Goal: Task Accomplishment & Management: Use online tool/utility

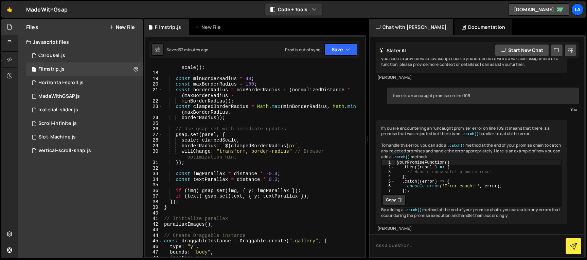
scroll to position [108, 0]
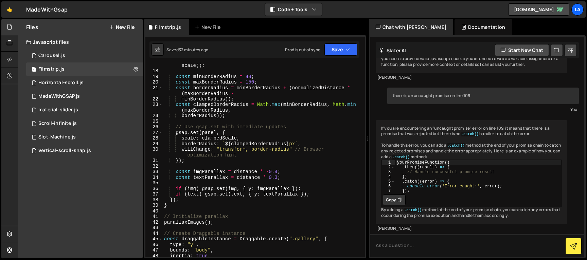
click at [278, 171] on div "const clampedScale = Math . max ( minScale , Math . min ( maxScale , scale )) ;…" at bounding box center [263, 162] width 200 height 210
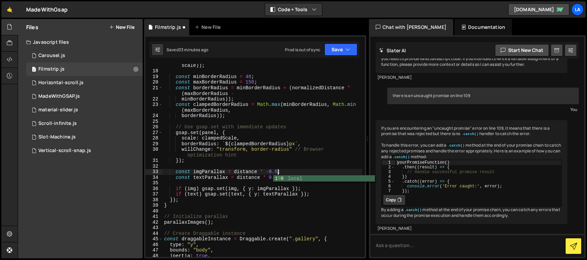
scroll to position [0, 8]
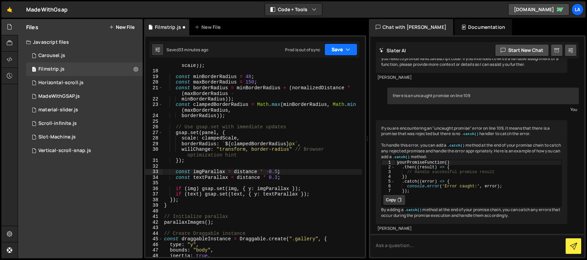
click at [339, 51] on button "Save" at bounding box center [341, 50] width 33 height 12
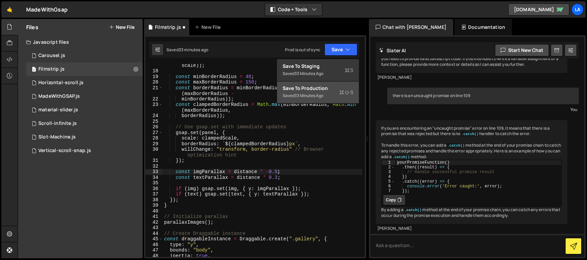
click at [327, 90] on div "Save to Production S" at bounding box center [318, 88] width 71 height 7
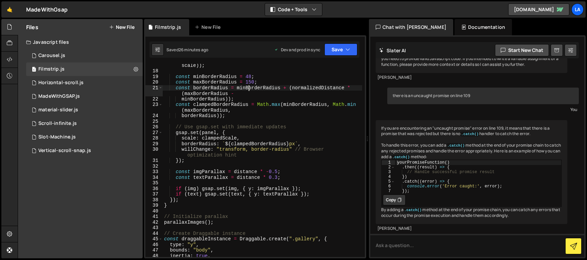
click at [249, 88] on div "const clampedScale = Math . max ( minScale , Math . min ( maxScale , scale )) ;…" at bounding box center [263, 162] width 200 height 210
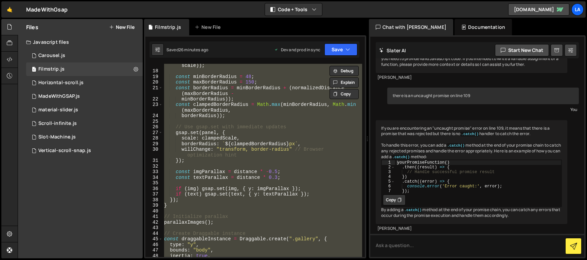
scroll to position [0, 1]
paste textarea "updateSidebarPosition();"
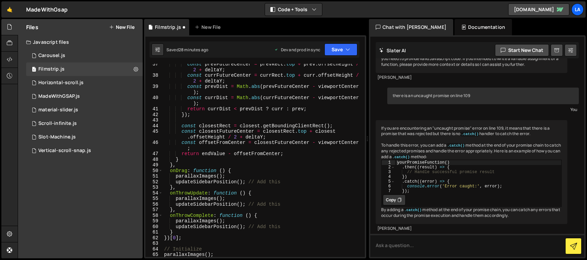
scroll to position [0, 0]
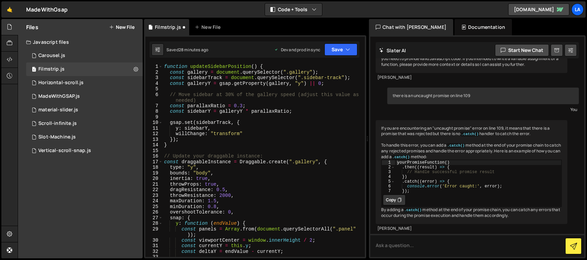
click at [300, 110] on div "function updateSidebarPosition ( ) { const gallery = document . querySelector (…" at bounding box center [263, 166] width 200 height 205
click at [351, 48] on button "Save" at bounding box center [341, 50] width 33 height 12
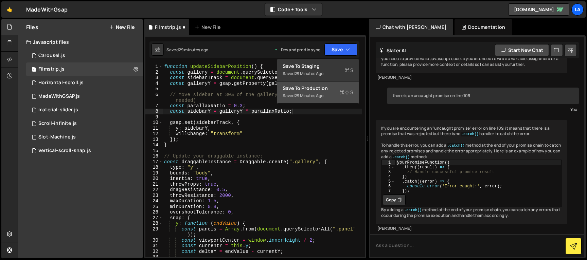
click at [315, 90] on div "Save to Production S" at bounding box center [318, 88] width 71 height 7
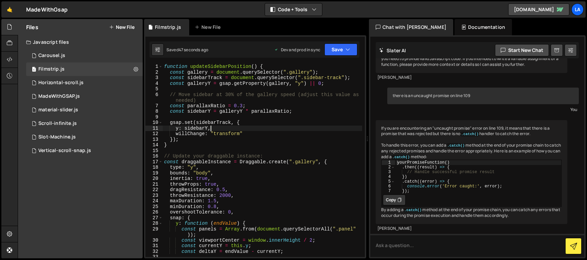
click at [293, 126] on div "function updateSidebarPosition ( ) { const gallery = document . querySelector (…" at bounding box center [263, 166] width 200 height 205
type textarea "updateSidebarPosition();"
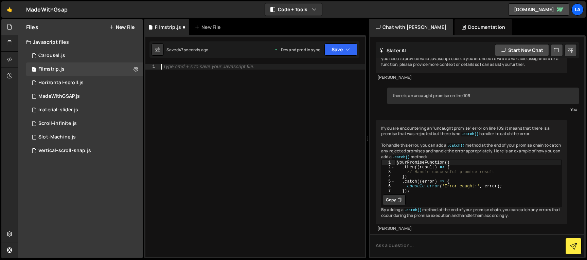
paste textarea "})[0];"
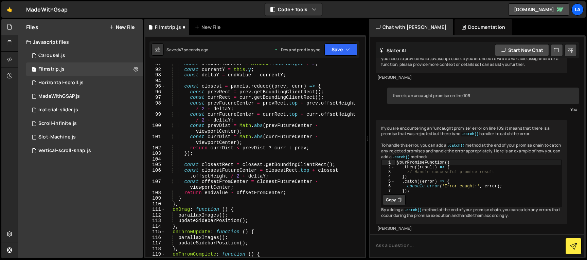
scroll to position [541, 0]
click at [335, 52] on button "Save" at bounding box center [341, 50] width 33 height 12
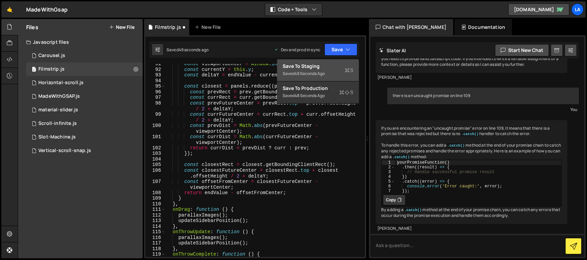
click at [333, 73] on div "Saved 49 seconds ago" at bounding box center [318, 74] width 71 height 8
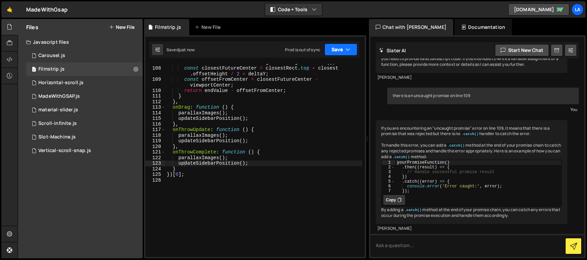
click at [353, 50] on button "Save" at bounding box center [341, 50] width 33 height 12
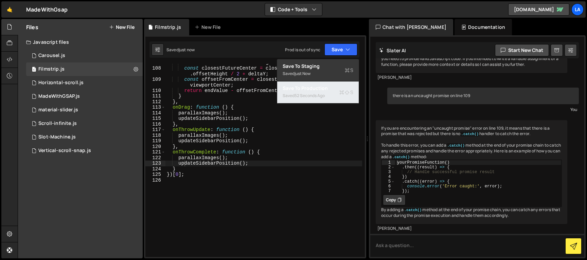
click at [337, 95] on div "Saved 52 seconds ago" at bounding box center [318, 96] width 71 height 8
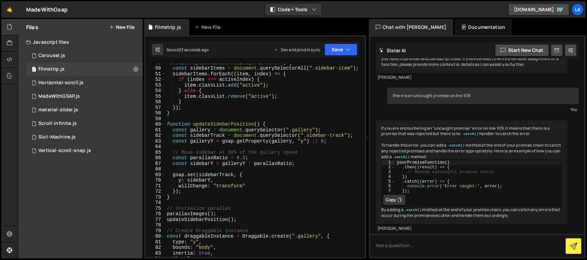
scroll to position [303, 0]
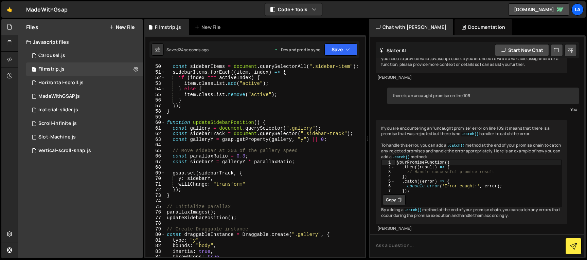
drag, startPoint x: 245, startPoint y: 155, endPoint x: 274, endPoint y: 162, distance: 29.3
click at [245, 155] on div "const sidebarItems = document . querySelectorAll ( ".sidebar-item" ) ; sidebarI…" at bounding box center [264, 166] width 197 height 205
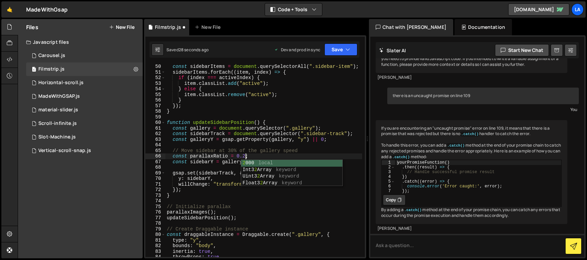
scroll to position [0, 5]
click at [337, 48] on button "Save" at bounding box center [341, 50] width 33 height 12
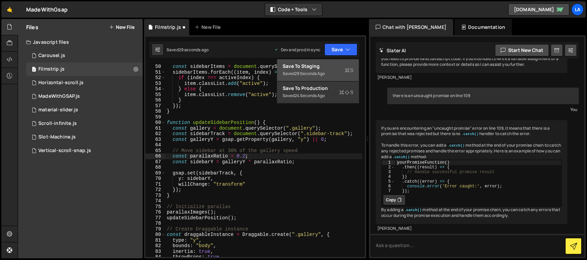
click at [328, 75] on div "Saved 29 seconds ago" at bounding box center [318, 74] width 71 height 8
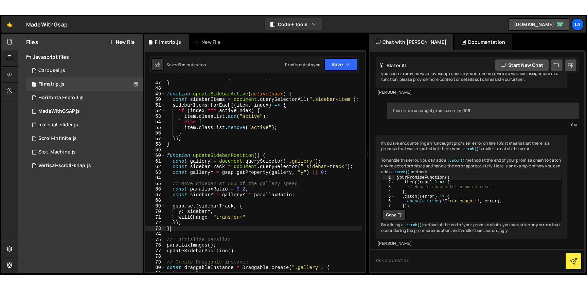
scroll to position [0, 0]
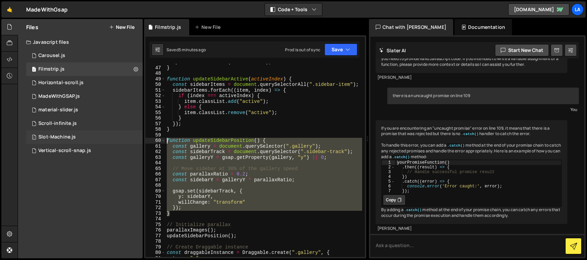
drag, startPoint x: 175, startPoint y: 215, endPoint x: 139, endPoint y: 141, distance: 81.8
click at [139, 141] on div "Files New File Javascript files 1 Carousel.js 0 1 Filmstrip.js 0 1 Horizontal-s…" at bounding box center [303, 139] width 570 height 240
paste textarea "}"
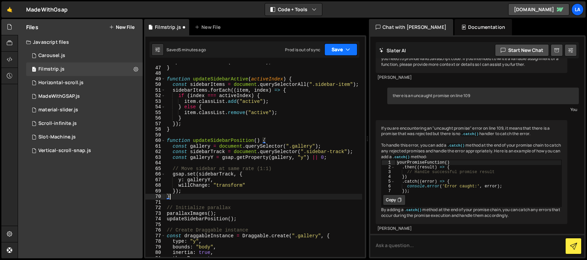
click at [340, 48] on button "Save" at bounding box center [341, 50] width 33 height 12
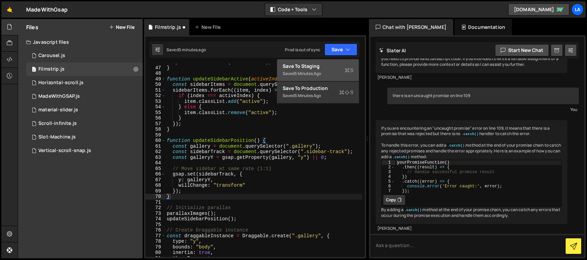
click at [336, 68] on div "Save to Staging S" at bounding box center [318, 66] width 71 height 7
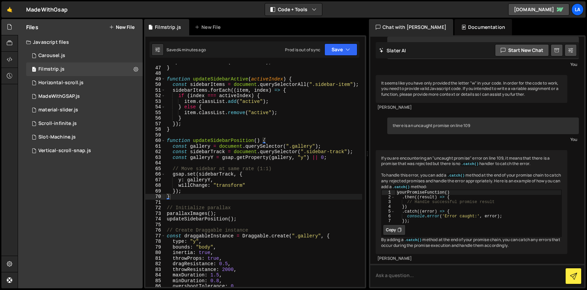
scroll to position [56, 0]
click at [281, 126] on div "updateSidebarActive ( closestPanel ) ; } function updateSidebarActive ( activeI…" at bounding box center [264, 176] width 197 height 235
type textarea "})[0];"
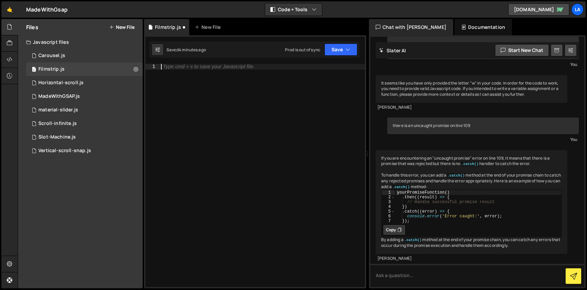
paste textarea "})[0];"
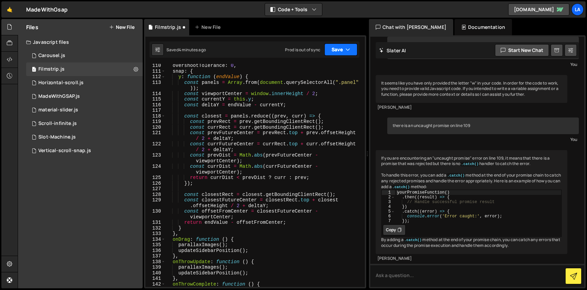
click at [342, 46] on button "Save" at bounding box center [341, 50] width 33 height 12
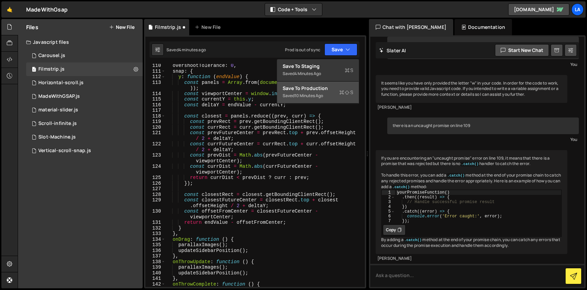
click at [313, 95] on div "10 minutes ago" at bounding box center [309, 96] width 29 height 6
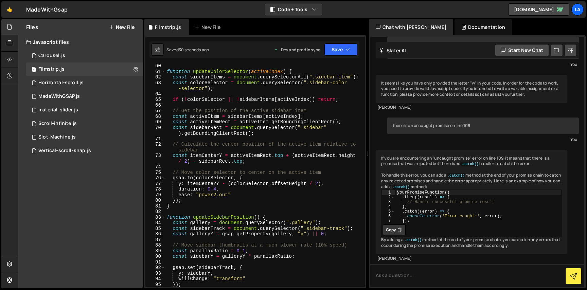
scroll to position [366, 0]
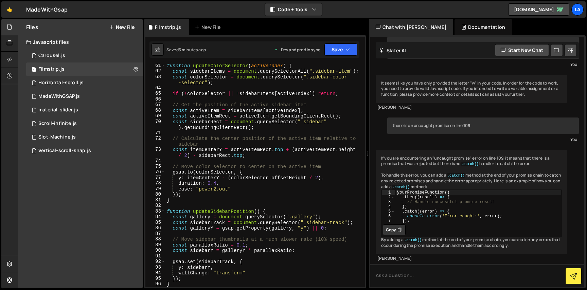
click at [201, 73] on div "function updateColorSelector ( activeIndex ) { const sidebarItems = document . …" at bounding box center [264, 180] width 197 height 235
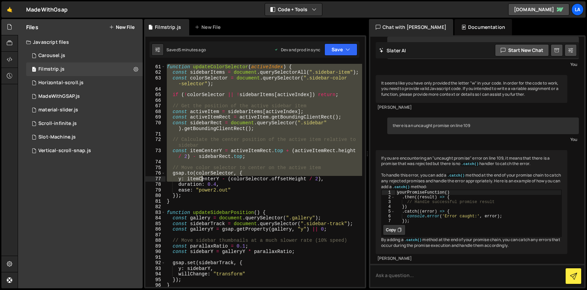
drag, startPoint x: 167, startPoint y: 66, endPoint x: 261, endPoint y: 153, distance: 128.2
click at [201, 179] on div "function updateColorSelector ( activeIndex ) { const sidebarItems = document . …" at bounding box center [264, 181] width 197 height 235
click at [226, 149] on div "function updateColorSelector ( activeIndex ) { const sidebarItems = document . …" at bounding box center [264, 175] width 197 height 223
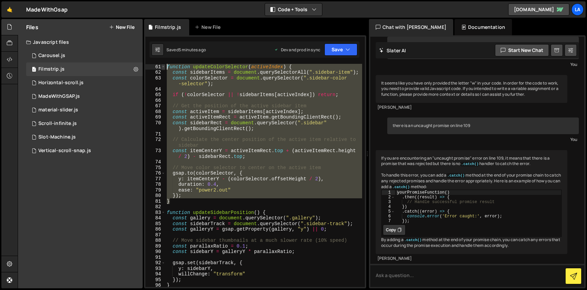
drag, startPoint x: 163, startPoint y: 156, endPoint x: 162, endPoint y: 68, distance: 88.1
click at [161, 68] on div "const itemCenterY = [DOMAIN_NAME] + (activeItemRect.height / 2) - [DOMAIN_NAME]…" at bounding box center [256, 175] width 220 height 223
paste textarea "}"
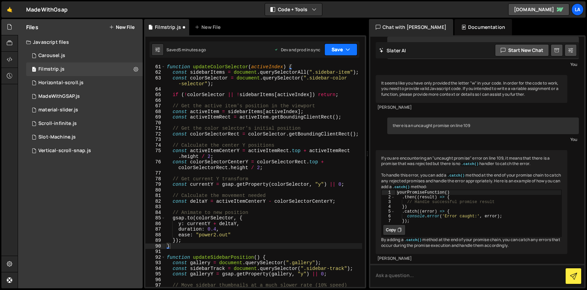
click at [335, 52] on button "Save" at bounding box center [341, 50] width 33 height 12
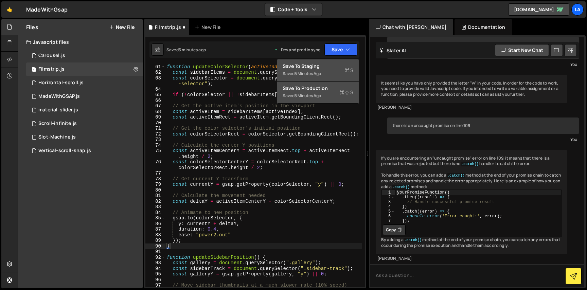
click at [335, 65] on div "Save to Staging S" at bounding box center [318, 66] width 71 height 7
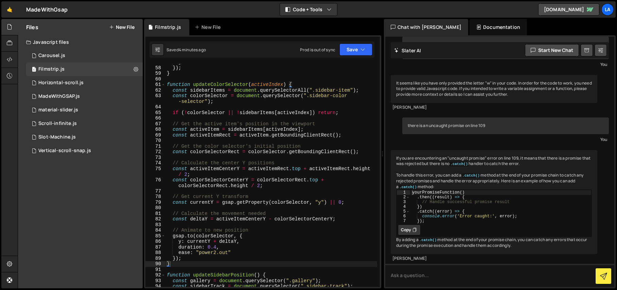
scroll to position [50, 0]
click at [268, 113] on div "} }) ; } function updateColorSelector ( activeIndex ) { const sidebarItems = do…" at bounding box center [272, 176] width 212 height 235
type textarea "})[0];"
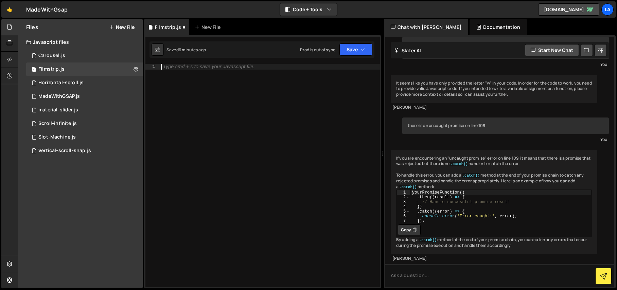
paste textarea "})[0];"
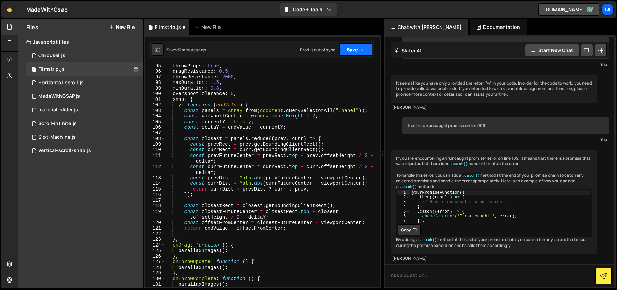
click at [358, 53] on button "Save" at bounding box center [356, 50] width 33 height 12
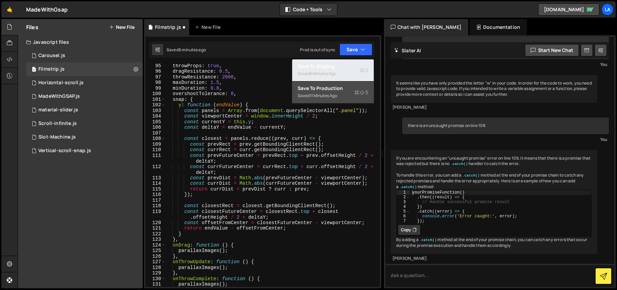
click at [353, 71] on div "Saved 6 minutes ago" at bounding box center [333, 74] width 71 height 8
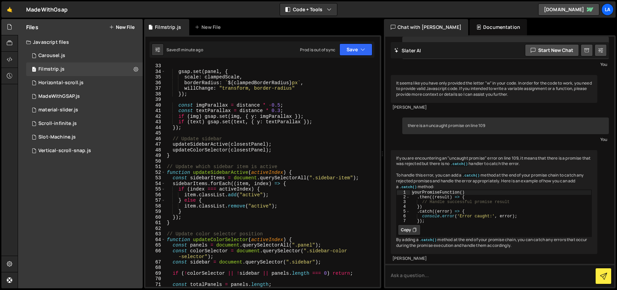
scroll to position [202, 0]
click at [231, 177] on div "gsap . set ( panel , { scale : clampedScale , borderRadius : ` ${ clampedBorder…" at bounding box center [272, 180] width 212 height 235
type textarea "})[0];"
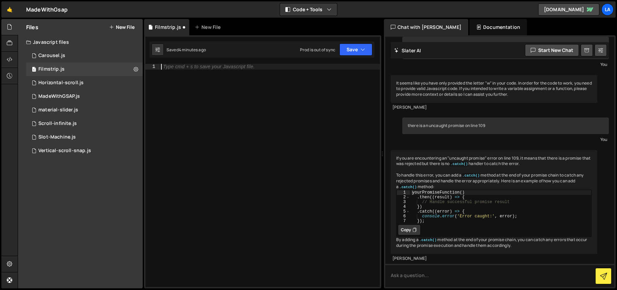
paste textarea "})[0];"
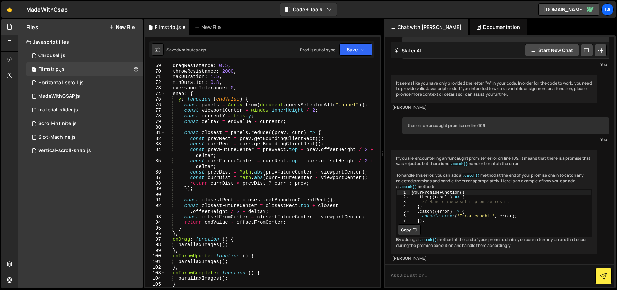
scroll to position [405, 0]
click at [356, 47] on button "Save" at bounding box center [356, 50] width 33 height 12
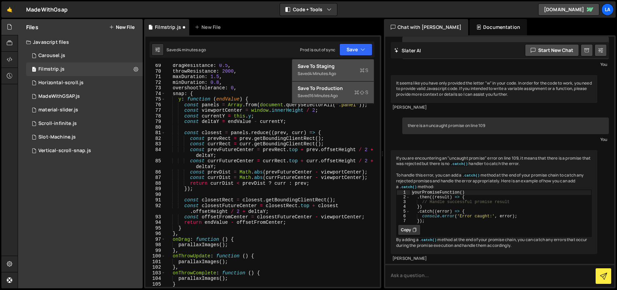
click at [341, 76] on div "Saved 4 minutes ago" at bounding box center [333, 74] width 71 height 8
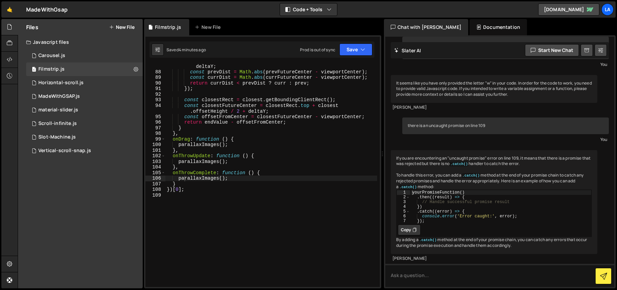
click at [291, 170] on div "const currFutureCenter = currRect . top + curr . offsetHeight / 2 + deltaY ; co…" at bounding box center [272, 178] width 212 height 240
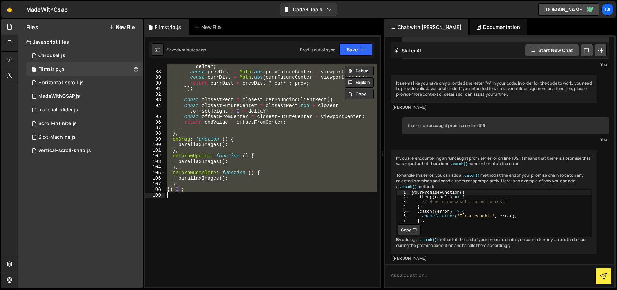
paste textarea
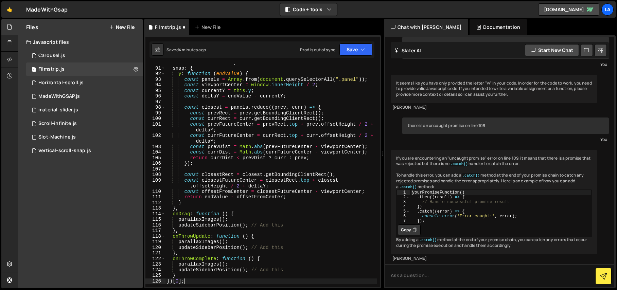
scroll to position [637, 0]
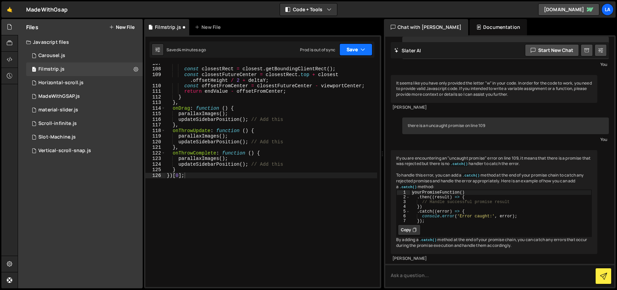
click at [359, 43] on div "Saved 4 minutes ago Prod is out of sync Upgrade to Edit Save Save to Staging S …" at bounding box center [262, 49] width 225 height 16
click at [356, 51] on button "Save" at bounding box center [356, 50] width 33 height 12
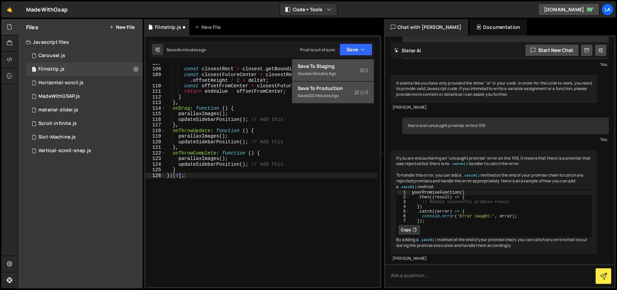
click at [341, 73] on div "Saved 4 minutes ago" at bounding box center [333, 74] width 71 height 8
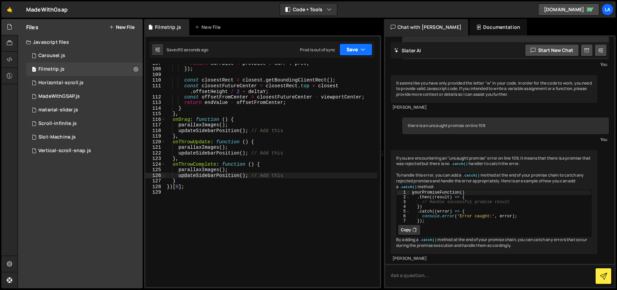
click at [346, 48] on button "Save" at bounding box center [356, 50] width 33 height 12
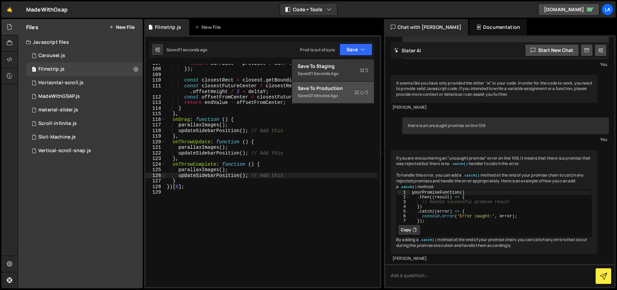
click at [339, 91] on div "Save to Production S" at bounding box center [333, 88] width 71 height 7
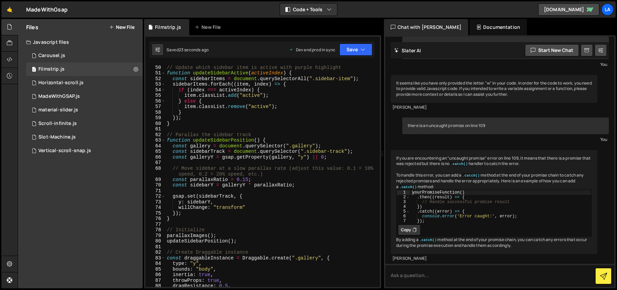
scroll to position [296, 0]
drag, startPoint x: 344, startPoint y: 151, endPoint x: 375, endPoint y: 151, distance: 30.9
click at [345, 152] on div "// Update which sidebar item is active with purple highlight function updateSid…" at bounding box center [272, 176] width 212 height 235
click at [354, 43] on div "Saved 28 seconds ago Dev and prod in sync Upgrade to Edit Save Save to Staging …" at bounding box center [262, 49] width 225 height 16
click at [353, 48] on button "Save" at bounding box center [356, 50] width 33 height 12
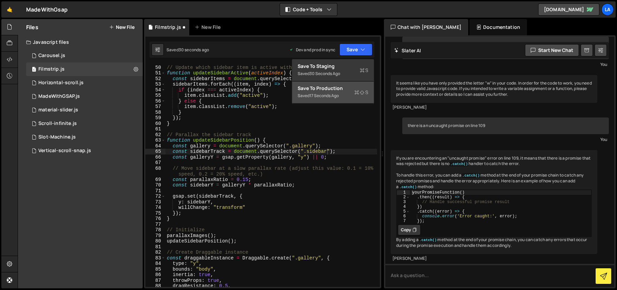
click at [342, 89] on div "Save to Production S" at bounding box center [333, 88] width 71 height 7
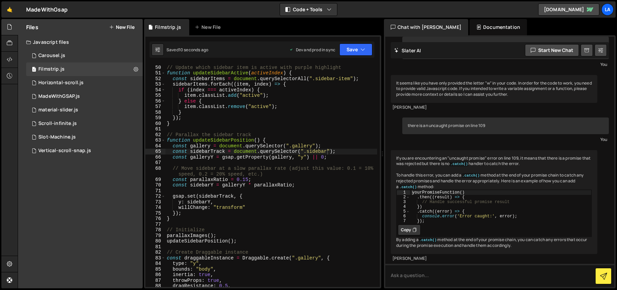
drag, startPoint x: 247, startPoint y: 180, endPoint x: 301, endPoint y: 181, distance: 54.4
click at [247, 180] on div "// Update which sidebar item is active with purple highlight function updateSid…" at bounding box center [272, 176] width 212 height 235
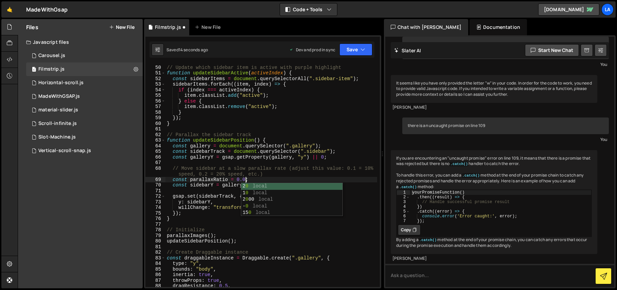
scroll to position [0, 5]
type textarea "const parallaxRatio = 0.05;"
click at [354, 47] on button "Save" at bounding box center [356, 50] width 33 height 12
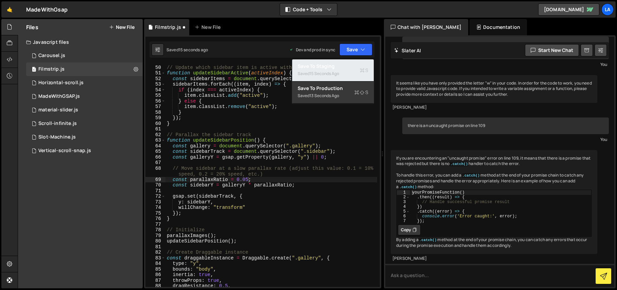
click at [354, 78] on button "Save to Staging S Saved 15 seconds ago" at bounding box center [333, 70] width 82 height 22
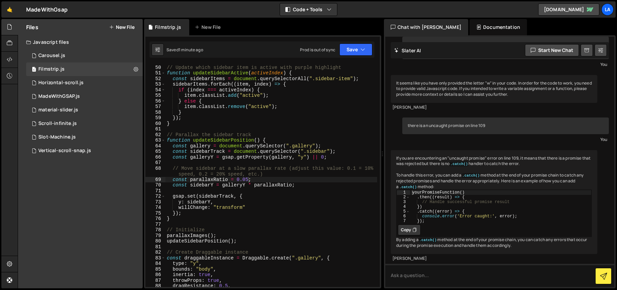
scroll to position [0, 0]
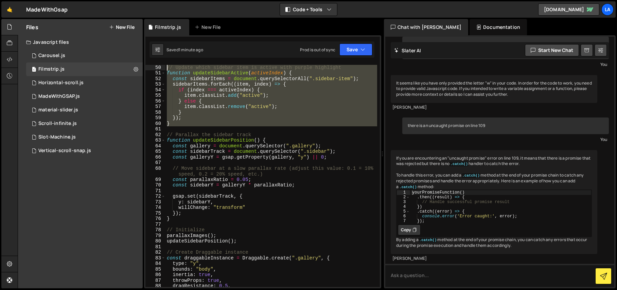
drag, startPoint x: 175, startPoint y: 125, endPoint x: 144, endPoint y: 66, distance: 67.5
click at [144, 66] on div "49 50 51 52 53 54 55 56 57 58 59 60 61 62 63 64 65 66 67 68 69 70 71 72 73 74 7…" at bounding box center [262, 161] width 237 height 253
paste textarea "}"
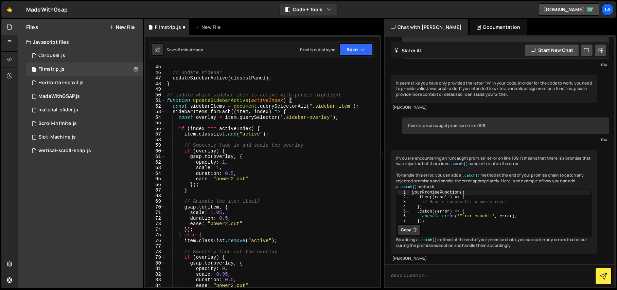
scroll to position [260, 0]
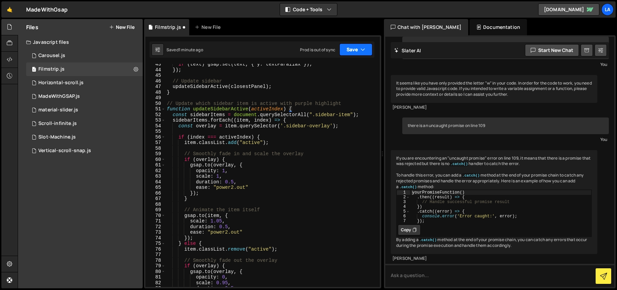
click at [353, 49] on button "Save" at bounding box center [356, 50] width 33 height 12
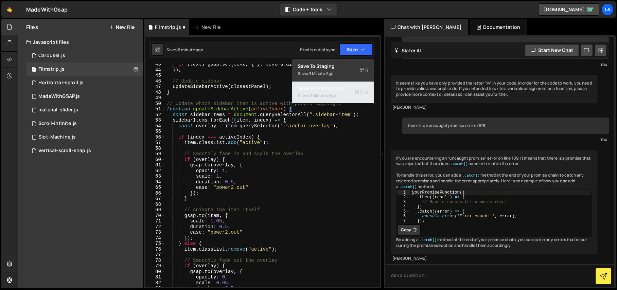
click at [336, 94] on div "2 minutes ago" at bounding box center [323, 96] width 27 height 6
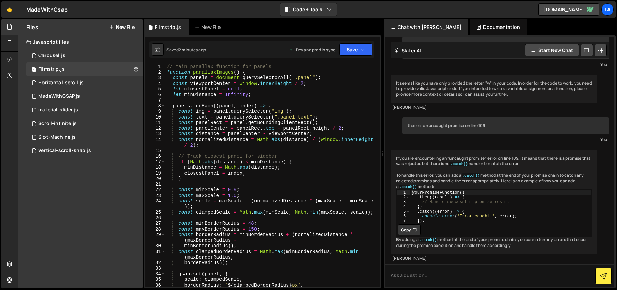
scroll to position [0, 0]
drag, startPoint x: 167, startPoint y: 65, endPoint x: 207, endPoint y: 66, distance: 40.1
click at [167, 65] on div "// Main parallax function for panels function parallaxImages ( ) { const panels…" at bounding box center [272, 181] width 212 height 235
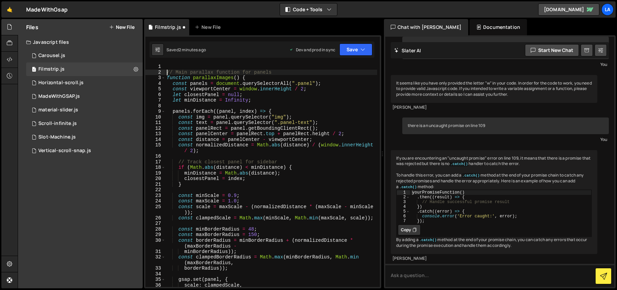
type textarea "// Main parallax function for panels"
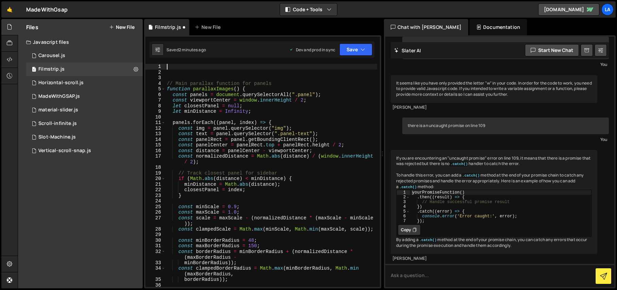
paste textarea "// Rest of your code..."
type textarea "// Rest of your code..."
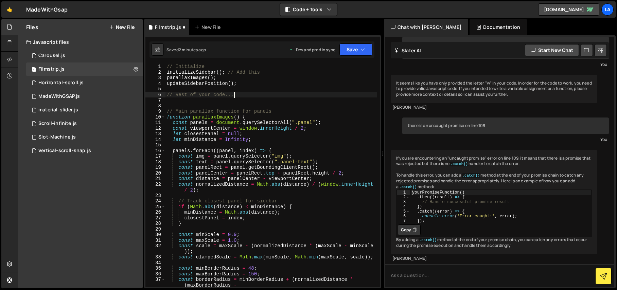
click at [246, 91] on div "// Initialize initializeSidebar ( ) ; // Add this parallaxImages ( ) ; updateSi…" at bounding box center [272, 181] width 212 height 235
drag, startPoint x: 225, startPoint y: 96, endPoint x: 127, endPoint y: 95, distance: 97.6
click at [127, 95] on div "Files New File Javascript files 1 Carousel.js 0 1 Filmstrip.js 0 1 Horizontal-s…" at bounding box center [318, 154] width 600 height 270
type textarea "// Rest of your code..."
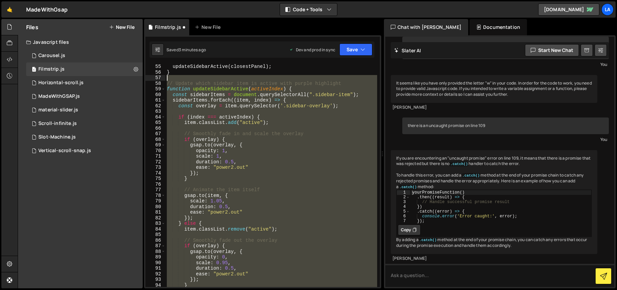
scroll to position [325, 0]
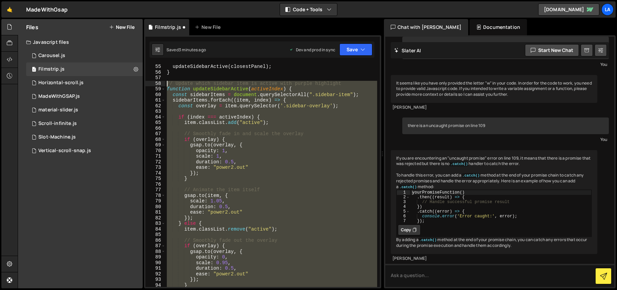
drag, startPoint x: 161, startPoint y: 255, endPoint x: 152, endPoint y: 83, distance: 173.0
click at [152, 83] on div "55 56 57 58 59 60 61 62 63 64 65 66 67 68 69 70 71 72 73 74 75 76 77 78 79 80 8…" at bounding box center [263, 175] width 235 height 223
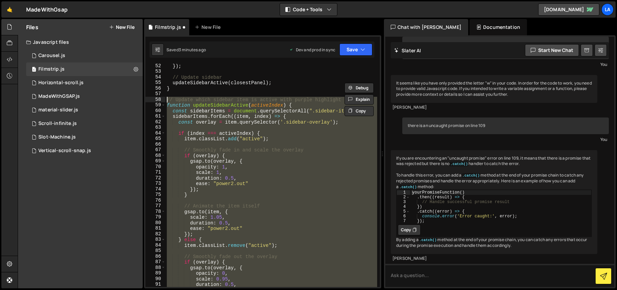
paste textarea "}"
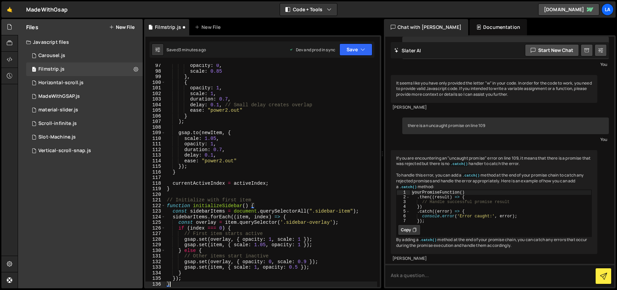
scroll to position [573, 0]
click at [352, 51] on button "Save" at bounding box center [356, 50] width 33 height 12
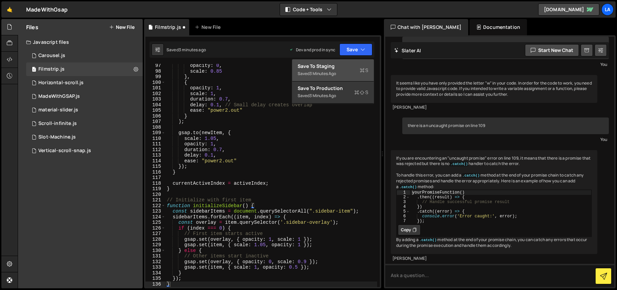
click at [346, 71] on div "Saved 3 minutes ago" at bounding box center [333, 74] width 71 height 8
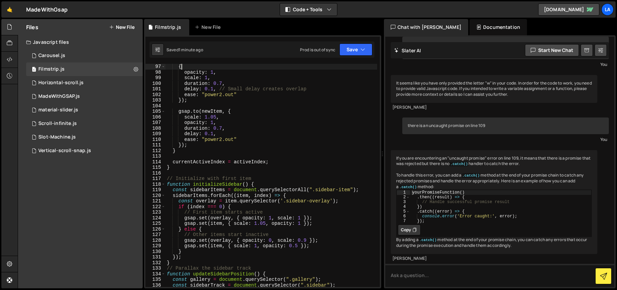
scroll to position [572, 0]
click at [322, 68] on div "{ opacity : 1 , scale : 1 , duration : 0.7 , delay : 0.1 , // Small delay creat…" at bounding box center [272, 181] width 212 height 235
type textarea "})[0];"
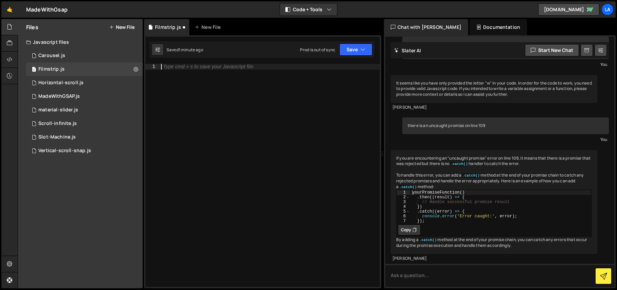
paste textarea "con"
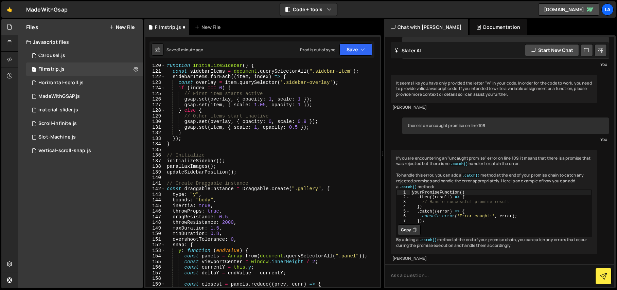
scroll to position [697, 0]
click at [352, 51] on button "Save" at bounding box center [356, 50] width 33 height 12
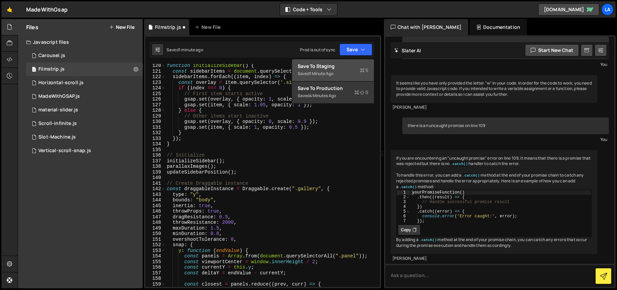
click at [317, 75] on div "1 minute ago" at bounding box center [322, 74] width 24 height 6
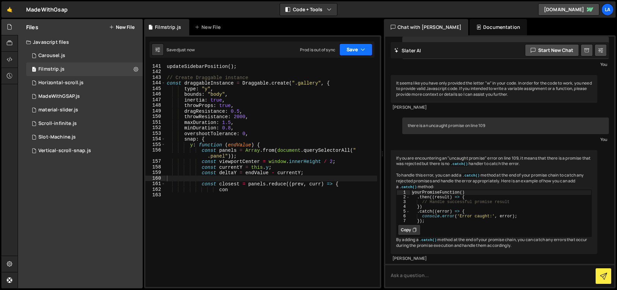
click at [357, 48] on button "Save" at bounding box center [356, 50] width 33 height 12
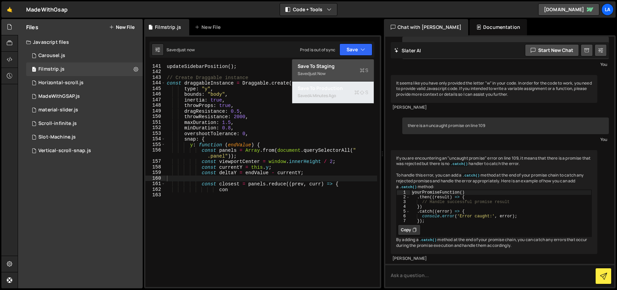
click at [339, 94] on div "Saved 4 minutes ago" at bounding box center [333, 96] width 71 height 8
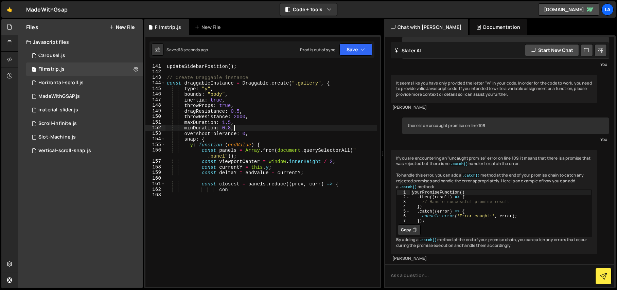
click at [277, 129] on div "updateSidebarPosition ( ) ; // Create Draggable instance const draggableInstanc…" at bounding box center [272, 181] width 212 height 235
type textarea "con"
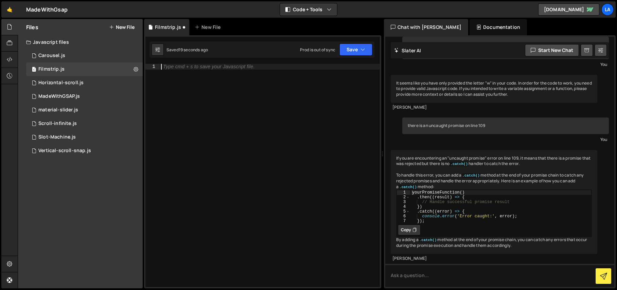
paste textarea "})[0];"
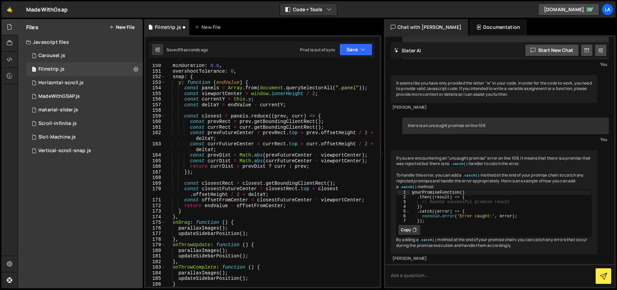
scroll to position [865, 0]
click at [371, 43] on div "Saved 20 seconds ago Prod is out of sync Upgrade to Edit Save Save to Staging S…" at bounding box center [262, 49] width 225 height 16
click at [361, 48] on icon "button" at bounding box center [363, 49] width 5 height 7
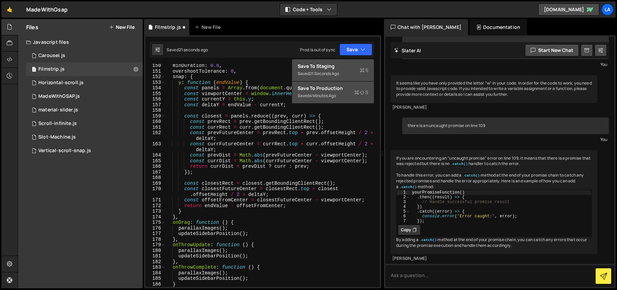
click at [350, 95] on div "Saved 4 minutes ago" at bounding box center [333, 96] width 71 height 8
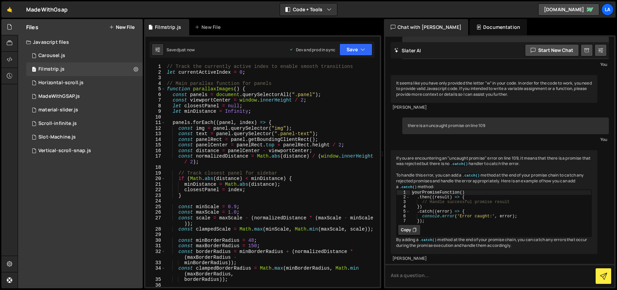
scroll to position [0, 0]
click at [253, 85] on div "// Track the currently active index to enable smooth transitions let currentAct…" at bounding box center [272, 181] width 212 height 235
type textarea "})[0];"
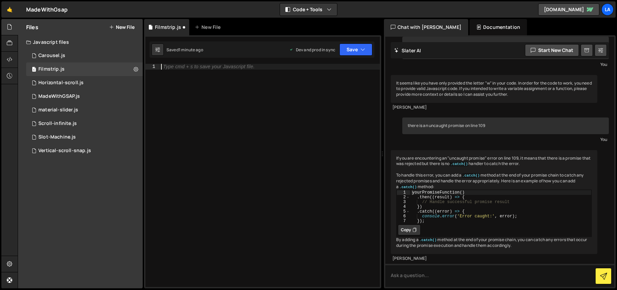
paste textarea "}); // End of Webflow.push"
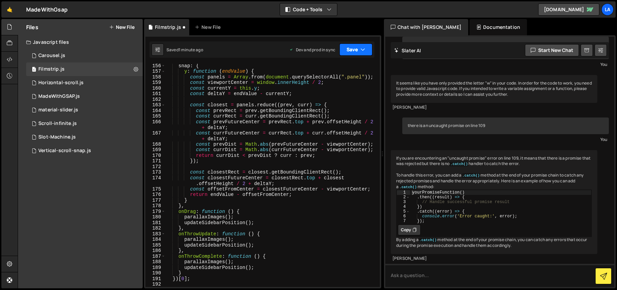
click at [352, 50] on button "Save" at bounding box center [356, 50] width 33 height 12
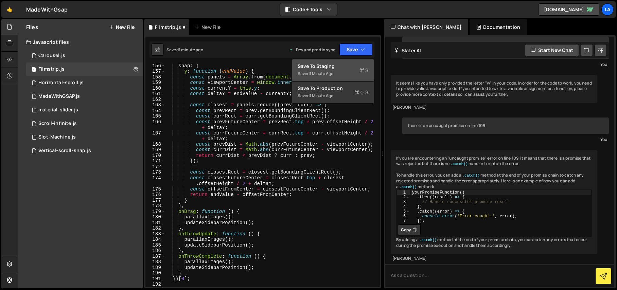
click at [336, 67] on div "Save to Staging S" at bounding box center [333, 66] width 71 height 7
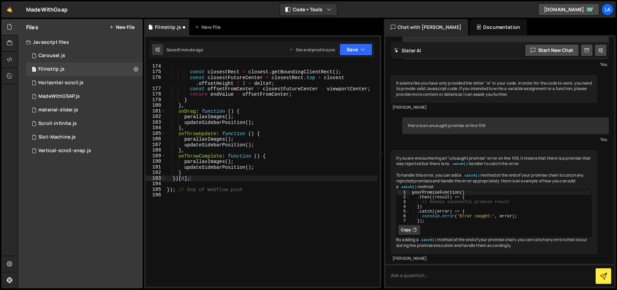
scroll to position [1016, 0]
click at [350, 52] on button "Save" at bounding box center [356, 50] width 33 height 12
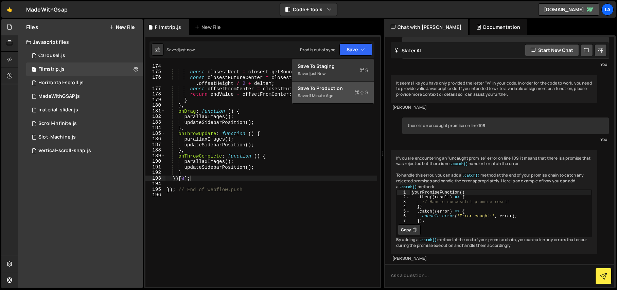
click at [326, 95] on div "1 minute ago" at bounding box center [322, 96] width 24 height 6
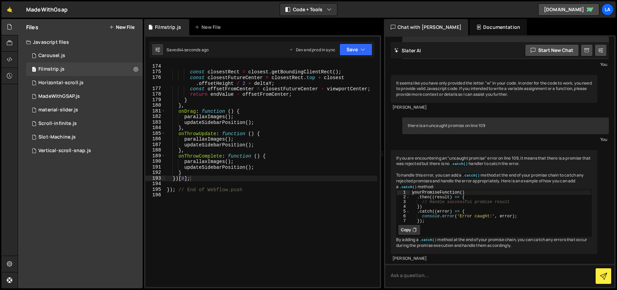
click at [272, 122] on div "const closestRect = closest . getBoundingClientRect ( ) ; const closestFutureCe…" at bounding box center [272, 181] width 212 height 235
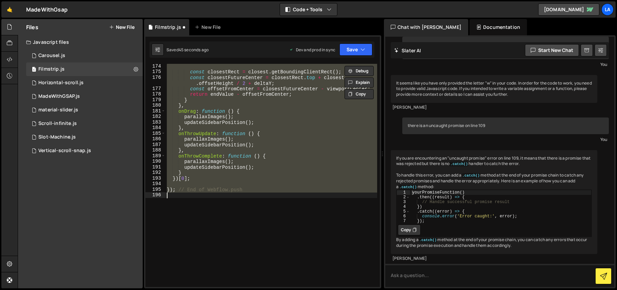
type textarea "}); // End of Webflow.push"
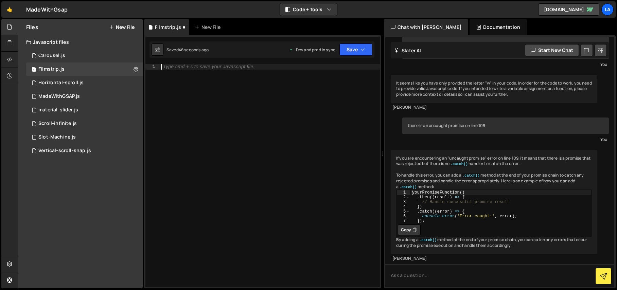
type textarea "} })[0];"
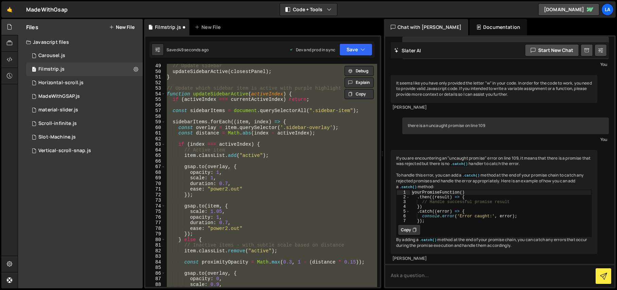
scroll to position [0, 0]
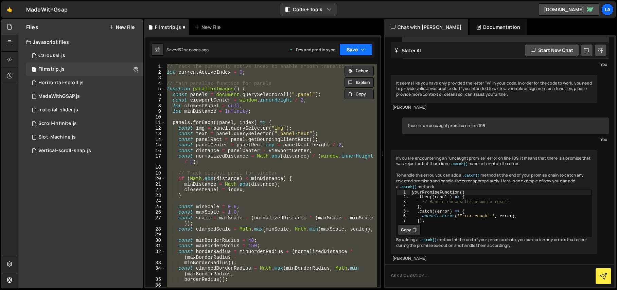
click at [354, 50] on button "Save" at bounding box center [356, 50] width 33 height 12
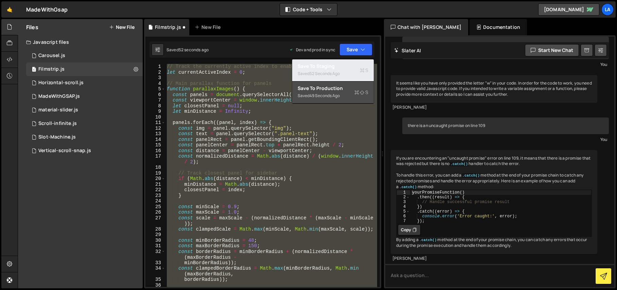
click at [340, 72] on div "52 seconds ago" at bounding box center [325, 74] width 30 height 6
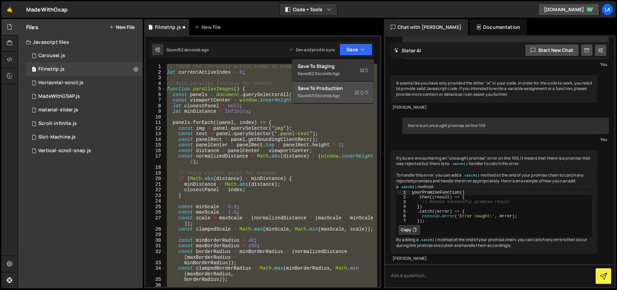
scroll to position [831, 0]
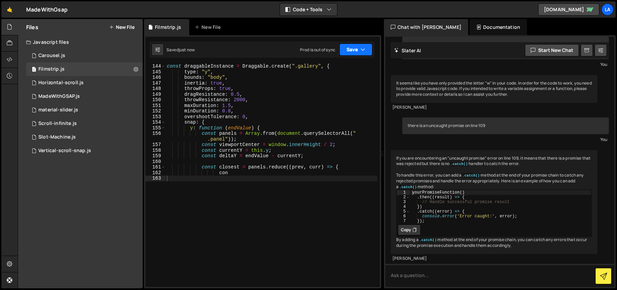
click at [369, 51] on button "Save" at bounding box center [356, 50] width 33 height 12
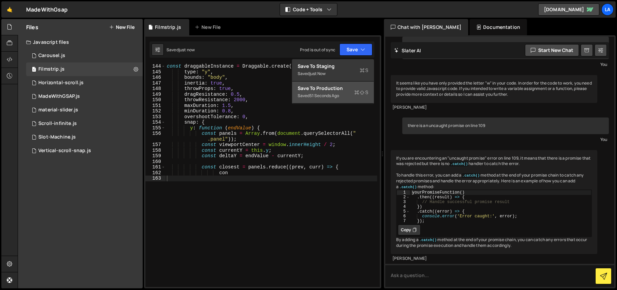
click at [345, 84] on button "Save to Production S Saved 51 seconds ago" at bounding box center [333, 93] width 82 height 22
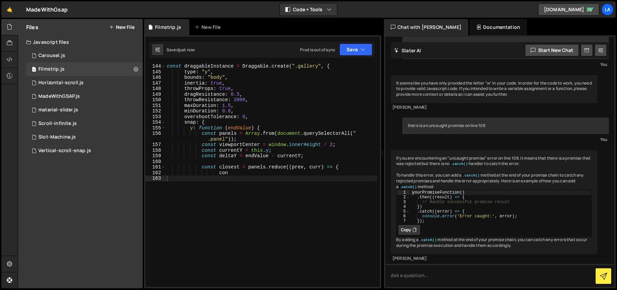
click at [299, 96] on div "const draggableInstance = Draggable . create ( ".gallery" , { type : "y" , boun…" at bounding box center [272, 181] width 212 height 235
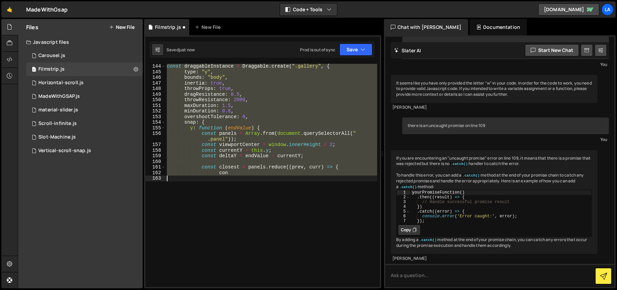
type textarea "const closest = panels.reduce((prev, curr) => { con"
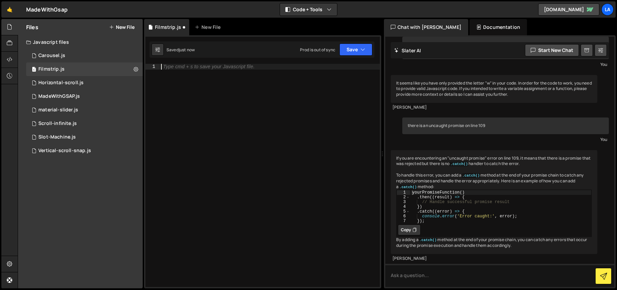
type textarea "})[0];"
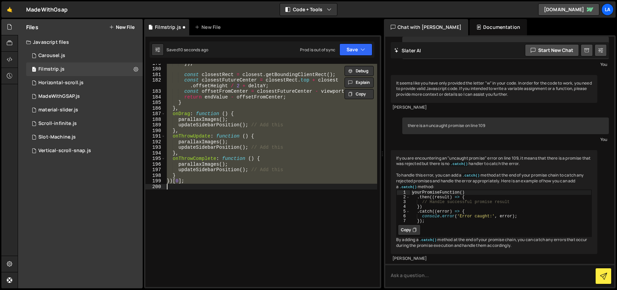
scroll to position [1052, 0]
drag, startPoint x: 352, startPoint y: 53, endPoint x: 350, endPoint y: 59, distance: 7.0
click at [352, 53] on button "Save" at bounding box center [356, 50] width 33 height 12
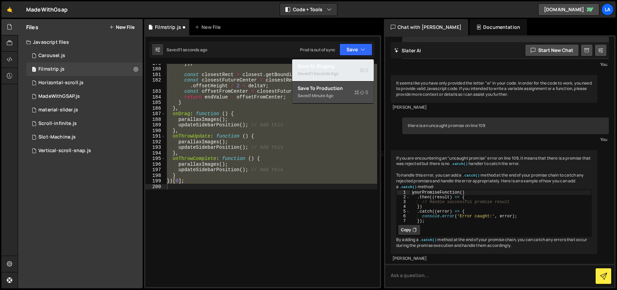
click at [344, 72] on div "Saved 11 seconds ago" at bounding box center [333, 74] width 71 height 8
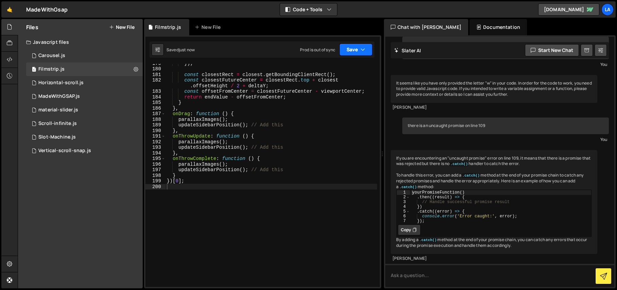
drag, startPoint x: 360, startPoint y: 50, endPoint x: 359, endPoint y: 53, distance: 3.5
click at [360, 50] on button "Save" at bounding box center [356, 50] width 33 height 12
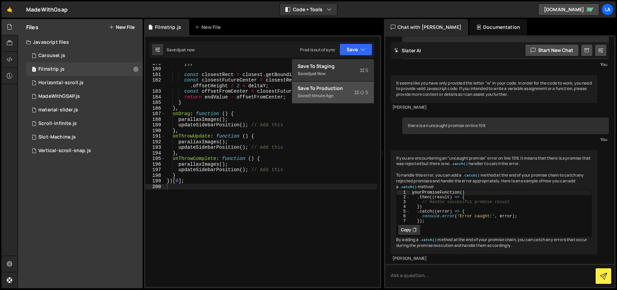
click at [346, 91] on div "Save to Production S" at bounding box center [333, 88] width 71 height 7
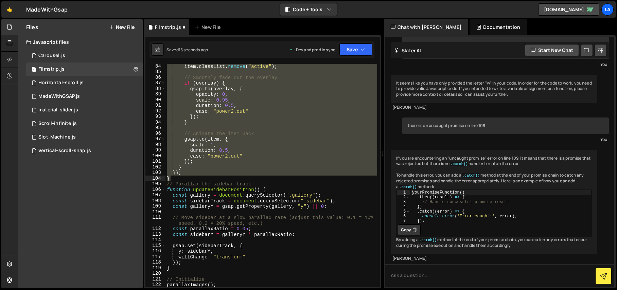
scroll to position [489, 0]
click at [354, 52] on button "Save" at bounding box center [356, 50] width 33 height 12
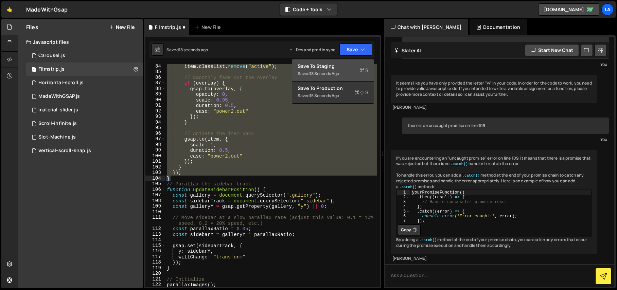
click at [343, 78] on button "Save to Staging S Saved 18 seconds ago" at bounding box center [333, 70] width 82 height 22
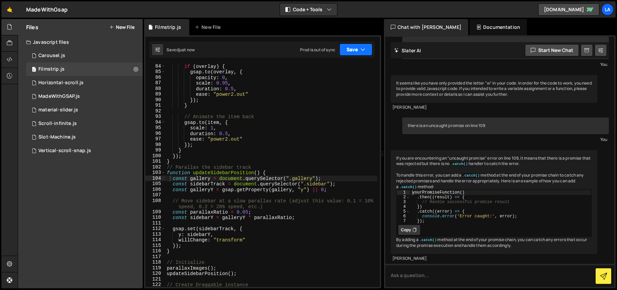
click at [359, 49] on button "Save" at bounding box center [356, 50] width 33 height 12
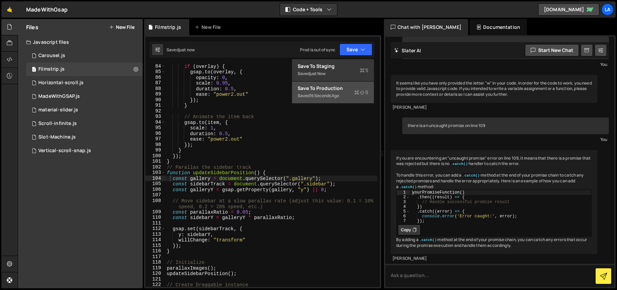
click at [341, 90] on div "Save to Production S" at bounding box center [333, 88] width 71 height 7
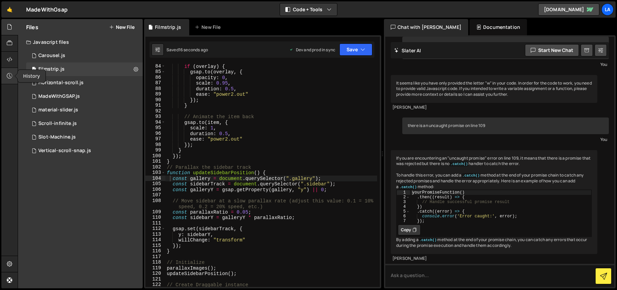
click at [11, 74] on icon at bounding box center [9, 75] width 5 height 7
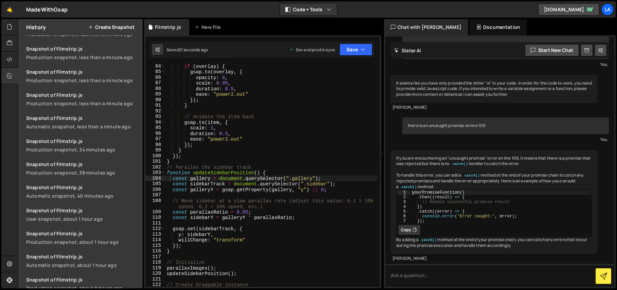
scroll to position [254, 0]
click at [71, 140] on div "Snapshot of Filmstrip.js" at bounding box center [82, 139] width 113 height 6
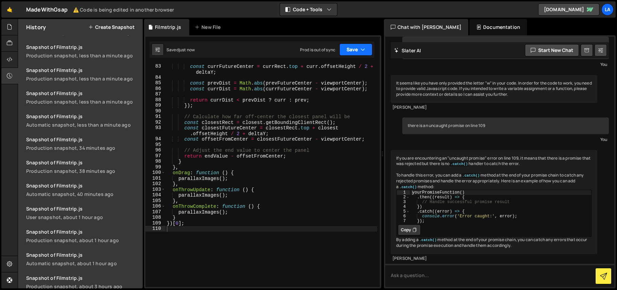
click at [369, 49] on button "Save" at bounding box center [356, 50] width 33 height 12
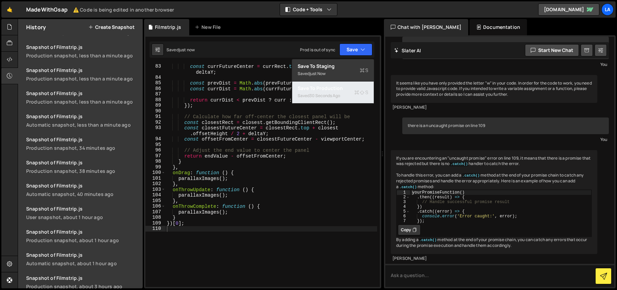
click at [345, 96] on div "Saved 30 seconds ago" at bounding box center [333, 96] width 71 height 8
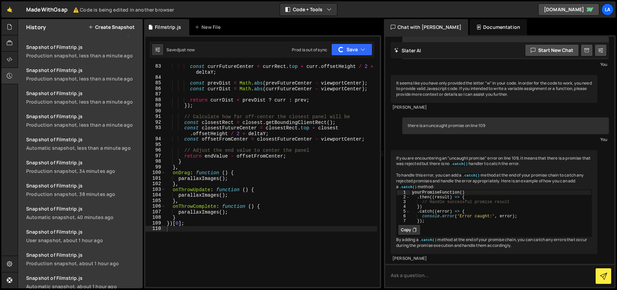
scroll to position [277, 0]
click at [199, 227] on div "const currFutureCenter = currRect . top + curr . offsetHeight / 2 + deltaY ; co…" at bounding box center [272, 184] width 212 height 240
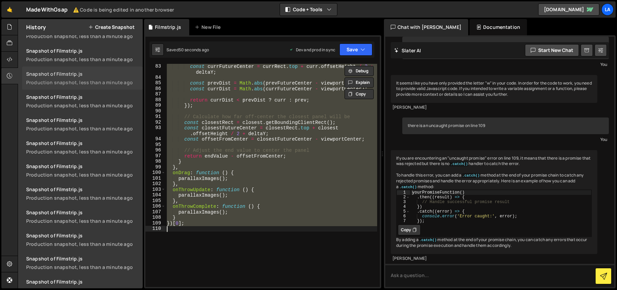
scroll to position [0, 0]
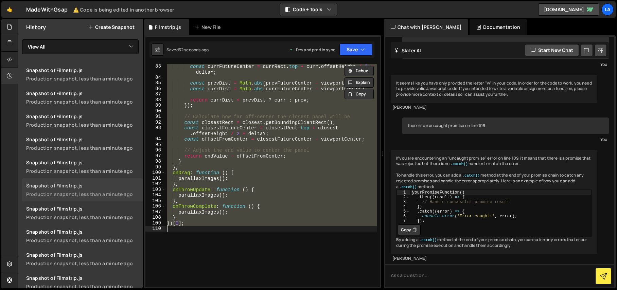
click at [63, 194] on div "Production snapshot, less than a minute ago" at bounding box center [82, 194] width 113 height 6
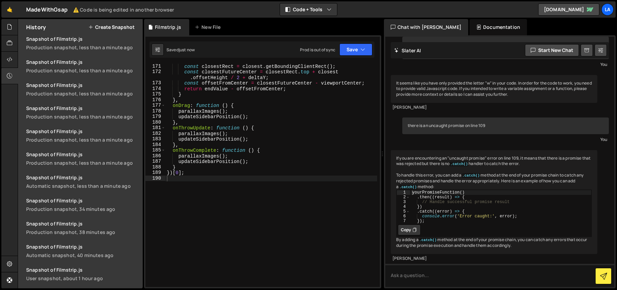
scroll to position [229, 0]
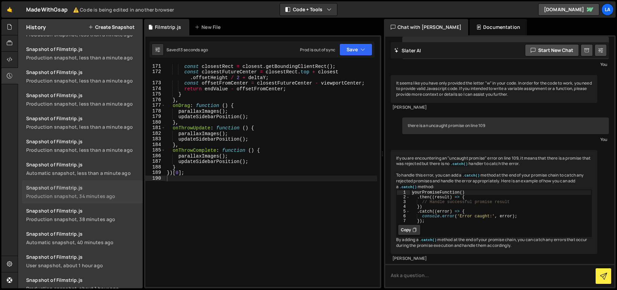
click at [80, 193] on div "Production snapshot, 34 minutes ago" at bounding box center [82, 196] width 113 height 6
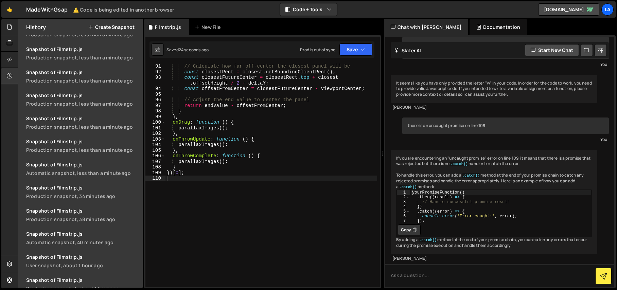
scroll to position [561, 0]
click at [359, 49] on button "Save" at bounding box center [356, 50] width 33 height 12
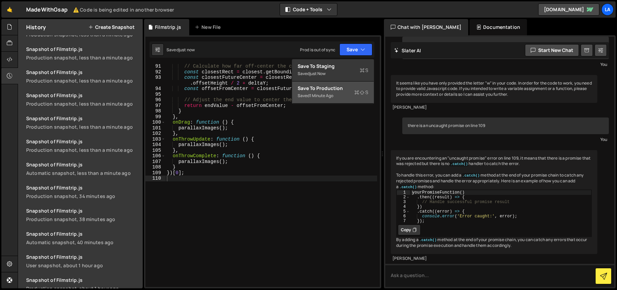
click at [329, 96] on div "1 minute ago" at bounding box center [322, 96] width 24 height 6
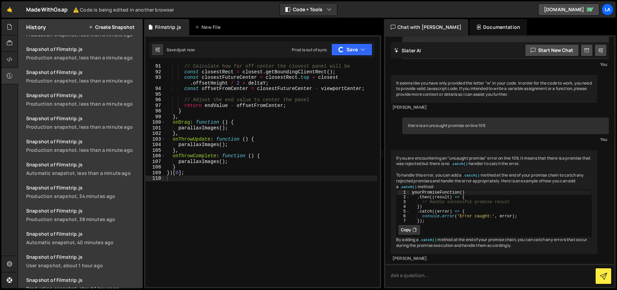
scroll to position [252, 0]
click at [251, 81] on div "// Calculate how far off-center the closest panel will be const closestRect = c…" at bounding box center [272, 181] width 212 height 235
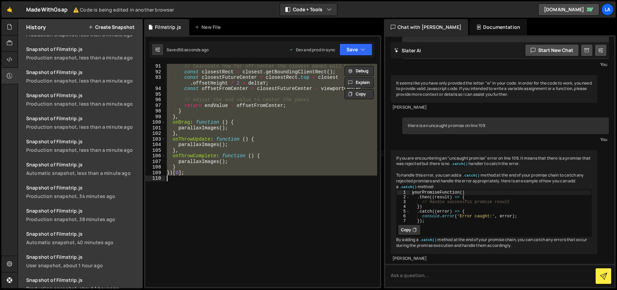
click at [277, 86] on div "// Calculate how far off-center the closest panel will be const closestRect = c…" at bounding box center [272, 175] width 212 height 223
click at [236, 83] on div "// Calculate how far off-center the closest panel will be const closestRect = c…" at bounding box center [272, 175] width 212 height 223
paste textarea
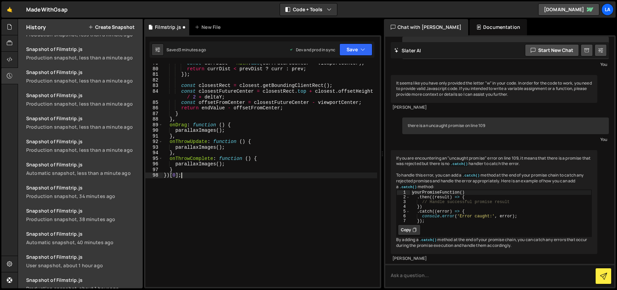
scroll to position [508, 0]
click at [361, 47] on icon "button" at bounding box center [363, 49] width 5 height 7
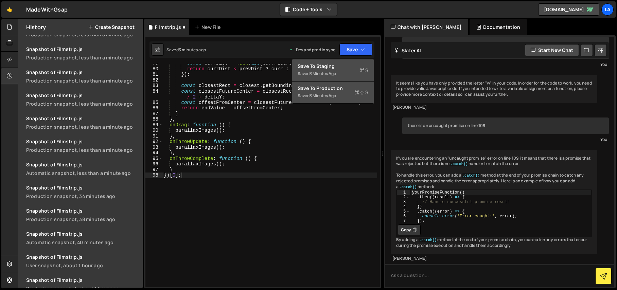
click at [347, 70] on div "Saved 3 minutes ago" at bounding box center [333, 74] width 71 height 8
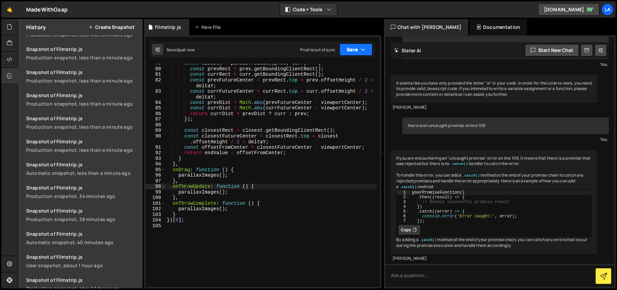
click at [354, 52] on button "Save" at bounding box center [356, 50] width 33 height 12
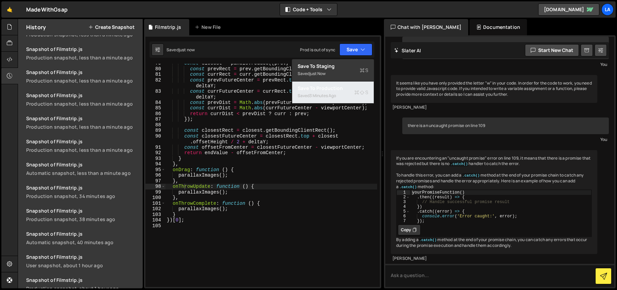
click at [343, 89] on div "Save to Production S" at bounding box center [333, 88] width 71 height 7
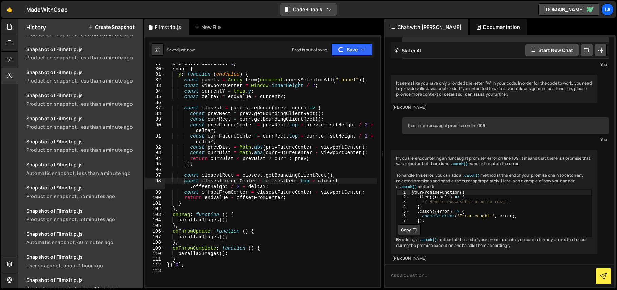
scroll to position [275, 0]
click at [230, 122] on div "overshootTolerance : 0 , snap : { y : function ( endValue ) { const panels = Ar…" at bounding box center [272, 178] width 212 height 235
type textarea "})[0];"
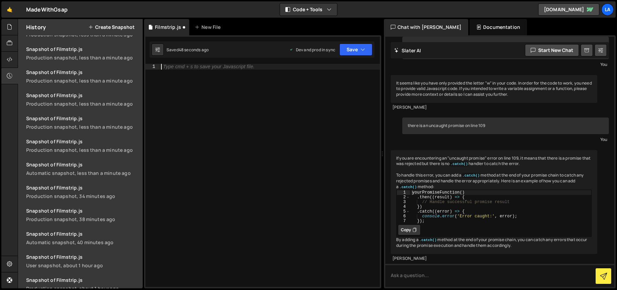
paste textarea "})[0];"
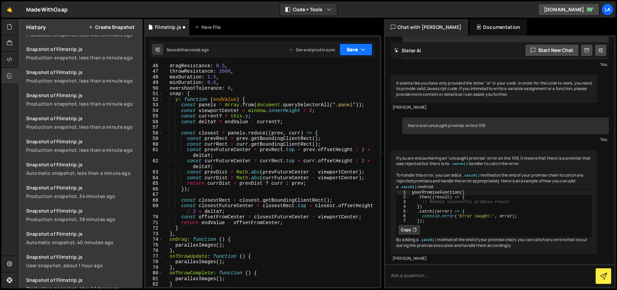
click at [355, 47] on button "Save" at bounding box center [356, 50] width 33 height 12
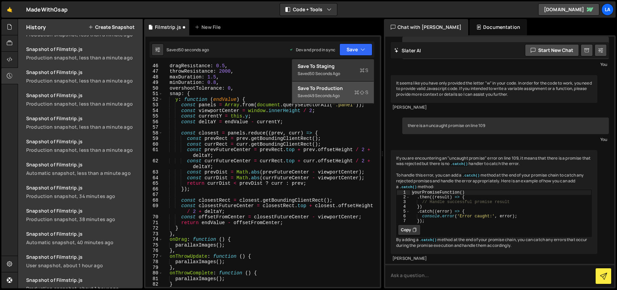
click at [336, 87] on div "Save to Production S" at bounding box center [333, 88] width 71 height 7
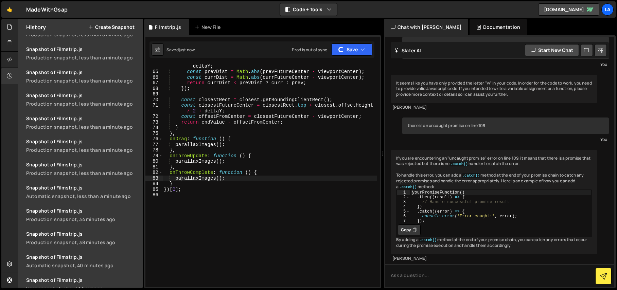
scroll to position [299, 0]
click at [274, 187] on div "const currFutureCenter = currRect . top + curr . offsetHeight / 2 + deltaY ; co…" at bounding box center [270, 178] width 215 height 240
click at [242, 144] on div "const currFutureCenter = currRect . top + curr . offsetHeight / 2 + deltaY ; co…" at bounding box center [270, 178] width 215 height 240
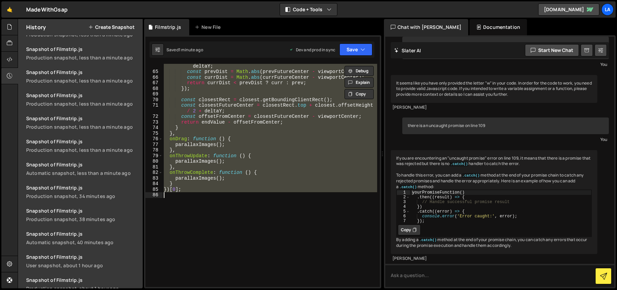
paste textarea
type textarea "})[0];"
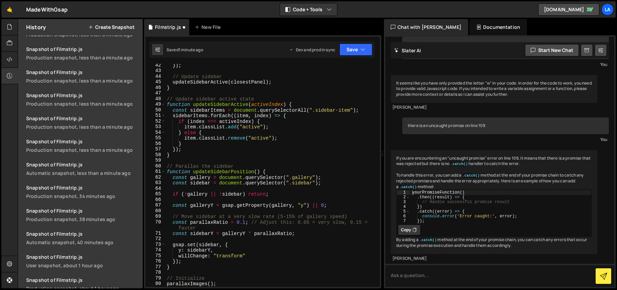
scroll to position [254, 0]
click at [356, 43] on div "Saved 1 minute ago Dev and prod in sync Upgrade to Edit Save Save to Staging S …" at bounding box center [262, 49] width 225 height 16
click at [355, 50] on button "Save" at bounding box center [356, 50] width 33 height 12
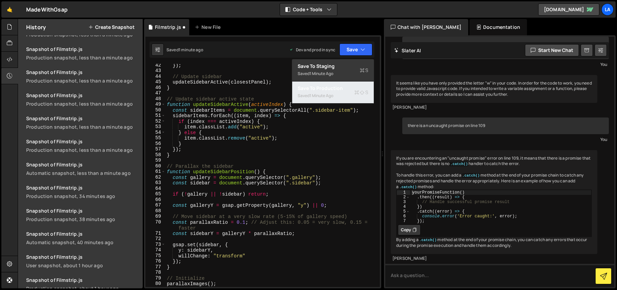
click at [342, 93] on div "Saved 1 minute ago" at bounding box center [333, 96] width 71 height 8
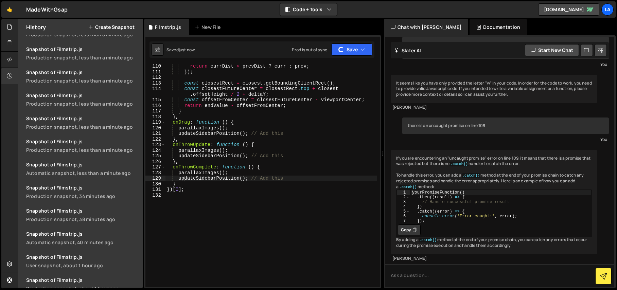
scroll to position [322, 0]
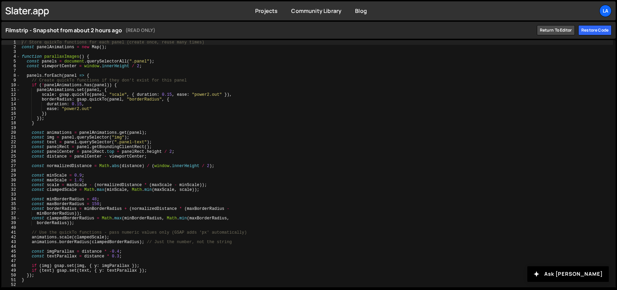
click at [151, 143] on div "// Store quickTo functions for each panel (create once, reuse many times) const…" at bounding box center [316, 168] width 593 height 257
type textarea "})[0];"
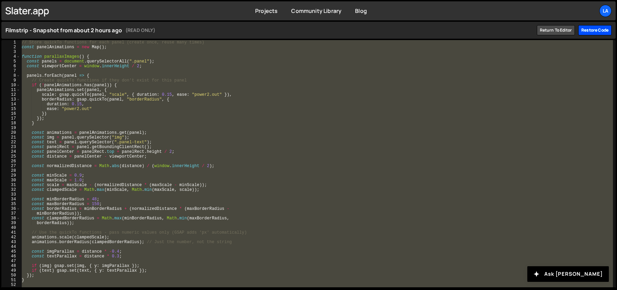
click at [592, 34] on div "Restore code" at bounding box center [595, 30] width 33 height 10
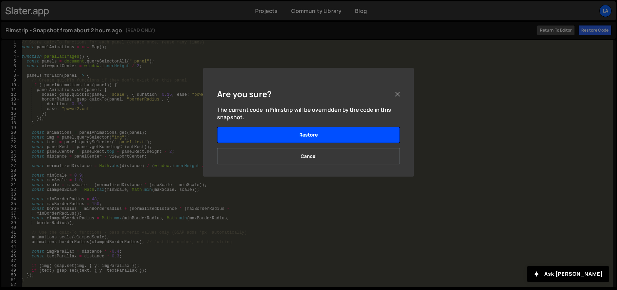
click at [315, 137] on button "Restore" at bounding box center [308, 135] width 183 height 16
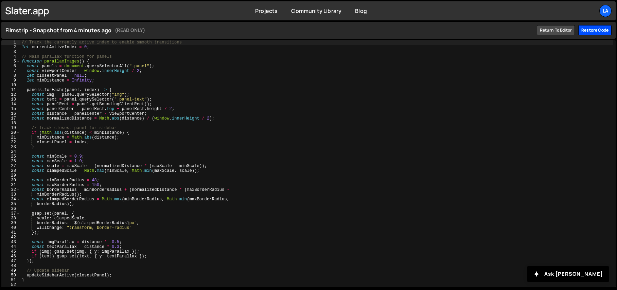
click at [602, 31] on div "Restore code" at bounding box center [595, 30] width 33 height 10
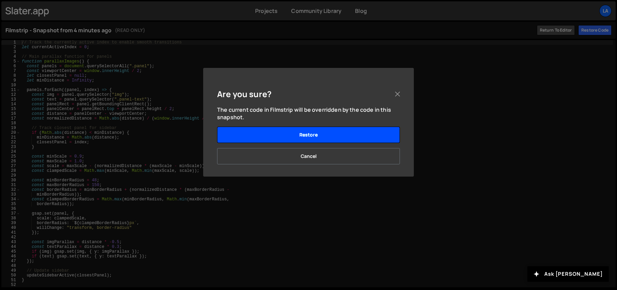
click at [332, 131] on button "Restore" at bounding box center [308, 135] width 183 height 16
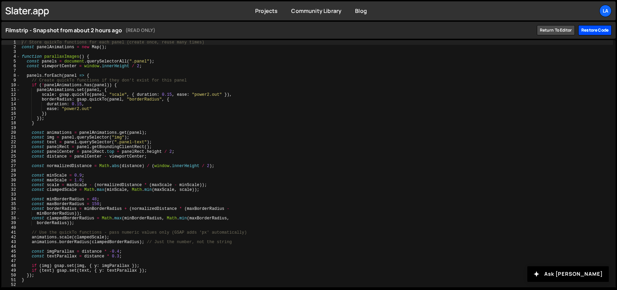
click at [586, 32] on div "Restore code" at bounding box center [595, 30] width 33 height 10
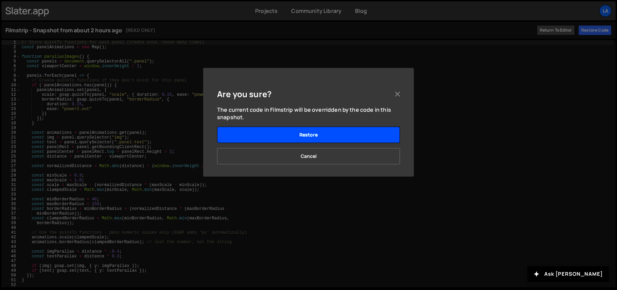
click at [363, 129] on button "Restore" at bounding box center [308, 135] width 183 height 16
